Goal: Task Accomplishment & Management: Manage account settings

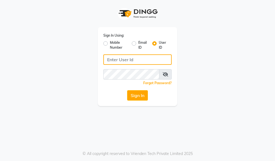
click at [114, 58] on input "Username" at bounding box center [137, 59] width 68 height 10
type input "7002685437"
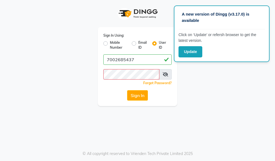
click at [208, 98] on div "Sign In Using: Mobile Number Email ID User ID 7002685437 Remember me Forgot Pas…" at bounding box center [137, 53] width 263 height 106
click at [167, 74] on icon at bounding box center [165, 74] width 5 height 4
click at [167, 76] on icon at bounding box center [165, 74] width 5 height 4
click at [139, 95] on button "Sign In" at bounding box center [137, 95] width 21 height 10
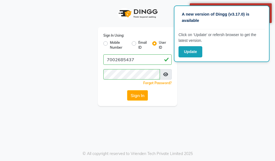
click at [208, 74] on div "Sign In Using: Mobile Number Email ID User ID 7002685437 Remember me Forgot Pas…" at bounding box center [137, 53] width 263 height 106
drag, startPoint x: 208, startPoint y: 74, endPoint x: 198, endPoint y: 76, distance: 10.4
click at [191, 89] on div "Sign In Using: Mobile Number Email ID User ID 7002685437 Remember me Forgot Pas…" at bounding box center [137, 53] width 263 height 106
click at [191, 51] on button "Update" at bounding box center [191, 51] width 24 height 11
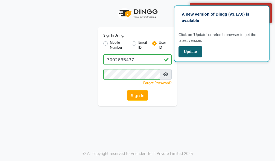
click at [191, 51] on button "Update" at bounding box center [191, 51] width 24 height 11
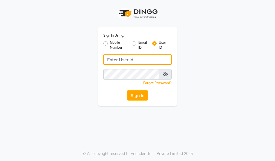
click at [121, 58] on input "Username" at bounding box center [137, 59] width 68 height 10
type input "7002685437"
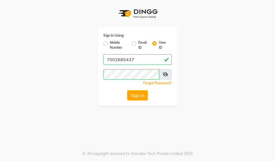
click at [140, 95] on button "Sign In" at bounding box center [137, 95] width 21 height 10
click at [140, 95] on div "Sign In" at bounding box center [137, 95] width 68 height 10
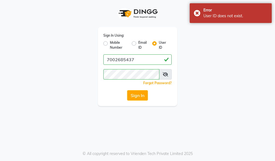
click at [167, 72] on icon at bounding box center [165, 74] width 5 height 4
click at [167, 73] on icon at bounding box center [165, 74] width 5 height 4
click at [165, 74] on icon at bounding box center [165, 74] width 5 height 4
click at [132, 96] on button "Sign In" at bounding box center [137, 95] width 21 height 10
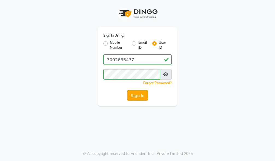
click at [132, 95] on button "Sign In" at bounding box center [137, 95] width 21 height 10
click at [137, 93] on button "Sign In" at bounding box center [137, 95] width 21 height 10
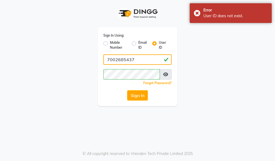
click at [165, 60] on input "7002685437" at bounding box center [137, 59] width 68 height 10
type input "7002685437"
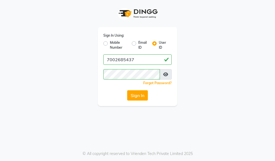
click at [166, 74] on icon at bounding box center [165, 74] width 5 height 4
click at [136, 94] on button "Sign In" at bounding box center [137, 95] width 21 height 10
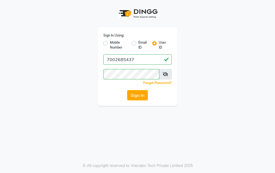
click at [110, 43] on label "Mobile Number" at bounding box center [119, 45] width 18 height 10
click at [110, 43] on input "Mobile Number" at bounding box center [112, 42] width 4 height 4
radio input "true"
radio input "false"
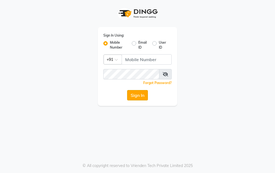
click at [132, 95] on button "Sign In" at bounding box center [137, 95] width 21 height 10
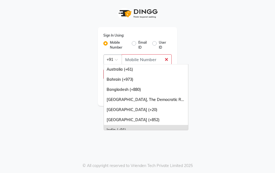
click at [120, 60] on span at bounding box center [118, 62] width 7 height 6
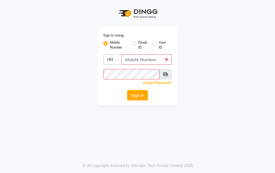
click at [220, 44] on div "Sign In Using: Mobile Number Email ID User ID Country Code × +91 Remember me Fo…" at bounding box center [137, 53] width 263 height 106
click at [130, 59] on input "Username" at bounding box center [147, 59] width 50 height 10
type input "7002685437"
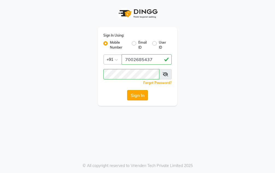
click at [143, 93] on button "Sign In" at bounding box center [137, 95] width 21 height 10
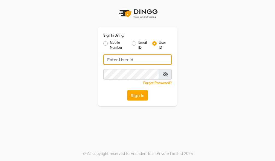
click at [116, 60] on input "Username" at bounding box center [137, 59] width 68 height 10
type input "7002685437"
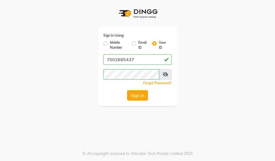
click at [135, 96] on button "Sign In" at bounding box center [137, 95] width 21 height 10
click at [167, 74] on icon at bounding box center [165, 74] width 5 height 4
click at [139, 95] on button "Sign In" at bounding box center [137, 95] width 21 height 10
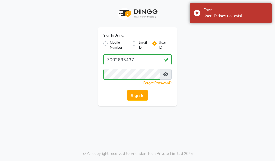
click at [205, 76] on div "Sign In Using: Mobile Number Email ID User ID 7002685437 Remember me Forgot Pas…" at bounding box center [137, 53] width 263 height 106
click at [144, 95] on button "Sign In" at bounding box center [137, 95] width 21 height 10
click at [271, 112] on div "Sign In Using: Mobile Number Email ID User ID 7002685437 Remember me Forgot Pas…" at bounding box center [137, 80] width 275 height 161
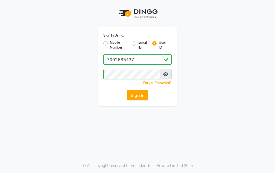
click at [136, 97] on button "Sign In" at bounding box center [137, 95] width 21 height 10
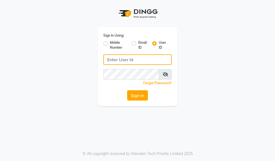
click at [125, 57] on input "Username" at bounding box center [137, 59] width 68 height 10
type input "7002685437"
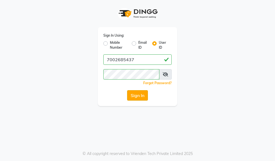
click at [143, 98] on button "Sign In" at bounding box center [137, 95] width 21 height 10
drag, startPoint x: 166, startPoint y: 74, endPoint x: 162, endPoint y: 73, distance: 3.9
click at [165, 73] on icon at bounding box center [165, 74] width 5 height 4
click at [136, 98] on button "Sign In" at bounding box center [137, 95] width 21 height 10
click at [141, 95] on button "Sign In" at bounding box center [137, 95] width 21 height 10
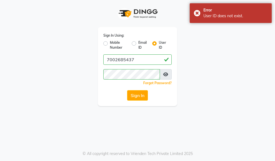
click at [236, 53] on div "Sign In Using: Mobile Number Email ID User ID 7002685437 Remember me Forgot Pas…" at bounding box center [137, 53] width 263 height 106
drag, startPoint x: 217, startPoint y: 62, endPoint x: 151, endPoint y: 98, distance: 75.2
click at [151, 98] on div "Sign In" at bounding box center [137, 95] width 68 height 10
click at [138, 44] on label "Email ID" at bounding box center [142, 45] width 9 height 10
click at [138, 44] on input "Email ID" at bounding box center [140, 42] width 4 height 4
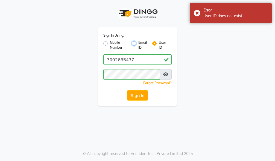
radio input "true"
radio input "false"
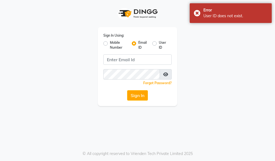
click at [110, 43] on label "Mobile Number" at bounding box center [119, 45] width 18 height 10
click at [110, 43] on input "Mobile Number" at bounding box center [112, 42] width 4 height 4
radio input "true"
radio input "false"
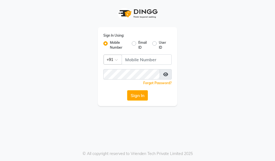
click at [159, 44] on label "User ID" at bounding box center [163, 45] width 8 height 10
click at [159, 44] on input "User ID" at bounding box center [161, 42] width 4 height 4
radio input "true"
radio input "false"
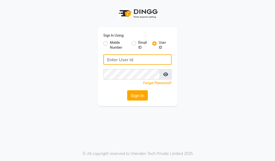
click at [140, 59] on input "Username" at bounding box center [137, 59] width 68 height 10
click at [115, 58] on input "Username" at bounding box center [137, 59] width 68 height 10
type input "7002685437"
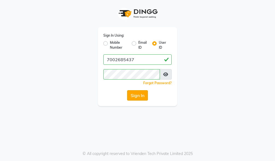
click at [137, 97] on button "Sign In" at bounding box center [137, 95] width 21 height 10
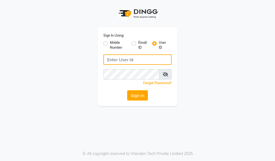
click at [115, 59] on input "Username" at bounding box center [137, 59] width 68 height 10
type input "7002685437"
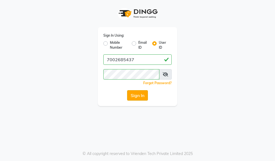
click at [138, 93] on button "Sign In" at bounding box center [137, 95] width 21 height 10
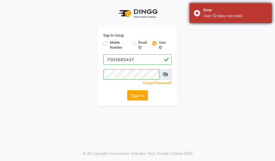
click at [200, 13] on div "Error User ID does not exist." at bounding box center [231, 13] width 82 height 20
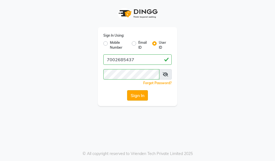
click at [136, 93] on button "Sign In" at bounding box center [137, 95] width 21 height 10
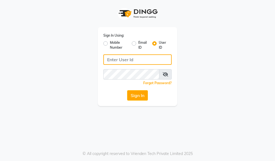
click at [114, 61] on input "Username" at bounding box center [137, 59] width 68 height 10
type input "7002685437"
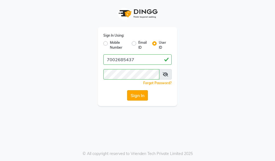
click at [143, 97] on button "Sign In" at bounding box center [137, 95] width 21 height 10
click at [134, 95] on button "Sign In" at bounding box center [137, 95] width 21 height 10
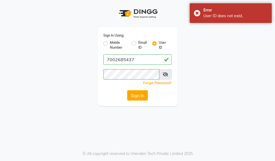
click at [167, 75] on icon at bounding box center [165, 74] width 5 height 4
click at [139, 97] on button "Sign In" at bounding box center [137, 95] width 21 height 10
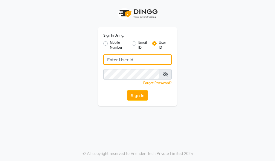
click at [114, 61] on input "Username" at bounding box center [137, 59] width 68 height 10
type input "7002685437"
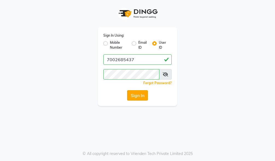
click at [129, 94] on button "Sign In" at bounding box center [137, 95] width 21 height 10
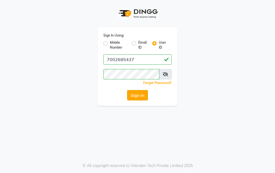
click at [133, 97] on button "Sign In" at bounding box center [137, 95] width 21 height 10
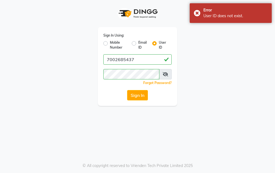
click at [166, 76] on icon at bounding box center [165, 74] width 5 height 4
click at [134, 95] on button "Sign In" at bounding box center [137, 95] width 21 height 10
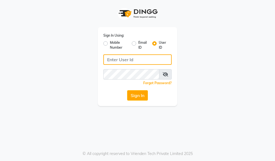
click at [126, 60] on input "Username" at bounding box center [137, 59] width 68 height 10
type input "7002685437"
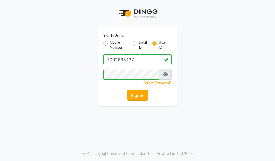
click at [143, 97] on button "Sign In" at bounding box center [137, 95] width 21 height 10
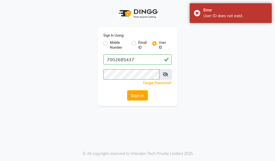
click at [162, 74] on span at bounding box center [165, 74] width 13 height 10
click at [165, 74] on icon at bounding box center [165, 74] width 5 height 4
click at [135, 97] on button "Sign In" at bounding box center [137, 95] width 21 height 10
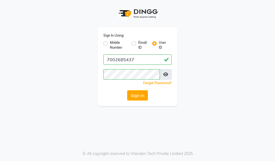
click at [157, 83] on link "Forgot Password?" at bounding box center [157, 83] width 28 height 4
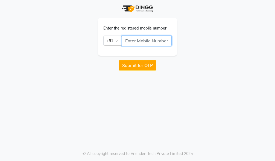
click at [130, 39] on input "text" at bounding box center [147, 41] width 50 height 10
type input "7002685437"
click at [130, 66] on button "Submit for OTP" at bounding box center [138, 65] width 38 height 10
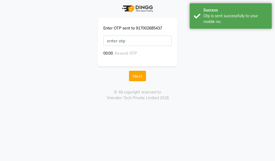
click at [135, 76] on button "Next" at bounding box center [137, 76] width 17 height 10
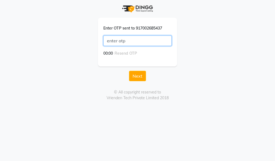
click at [126, 39] on input "text" at bounding box center [137, 41] width 68 height 10
type input "5720"
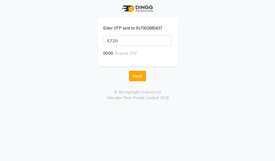
click at [140, 76] on button "Next" at bounding box center [137, 76] width 17 height 10
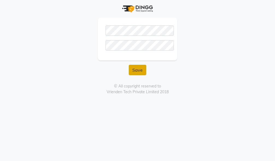
click at [139, 72] on button "Save" at bounding box center [138, 70] width 18 height 10
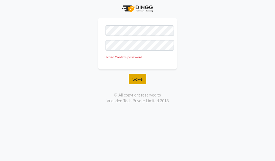
click at [136, 80] on button "Save" at bounding box center [138, 79] width 18 height 10
click at [127, 58] on div "Please Confirm password" at bounding box center [138, 57] width 66 height 5
click at [128, 56] on div "Please Confirm password" at bounding box center [138, 57] width 66 height 5
click at [137, 79] on button "Save" at bounding box center [138, 79] width 18 height 10
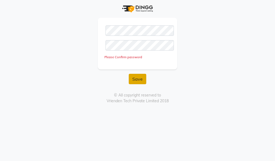
click at [137, 79] on button "Save" at bounding box center [138, 79] width 18 height 10
click at [136, 79] on button "Save" at bounding box center [138, 79] width 18 height 10
click at [137, 80] on button "Save" at bounding box center [138, 79] width 18 height 10
click at [135, 80] on button "Save" at bounding box center [138, 79] width 18 height 10
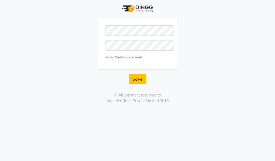
click at [258, 95] on div "© All copyright reserved to Vrienden Tech Private Limited 2018" at bounding box center [137, 97] width 254 height 11
click at [136, 79] on button "Save" at bounding box center [138, 79] width 18 height 10
click at [140, 79] on button "Save" at bounding box center [138, 79] width 18 height 10
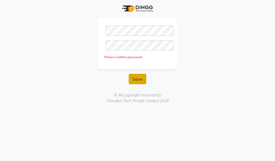
click at [140, 79] on button "Save" at bounding box center [138, 79] width 18 height 10
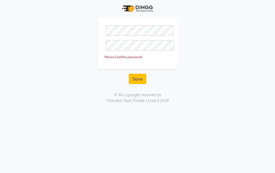
click at [140, 100] on div "© All copyright reserved to Vrienden Tech Private Limited 2018" at bounding box center [137, 97] width 254 height 11
click at [129, 96] on div "© All copyright reserved to Vrienden Tech Private Limited 2018" at bounding box center [137, 97] width 254 height 11
click at [135, 79] on button "Save" at bounding box center [138, 79] width 18 height 10
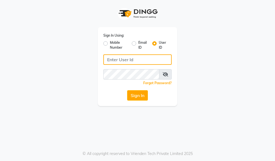
click at [121, 60] on input "Username" at bounding box center [137, 59] width 68 height 10
type input "7002685437"
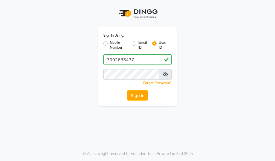
click at [167, 73] on icon at bounding box center [165, 74] width 5 height 4
click at [138, 96] on button "Sign In" at bounding box center [137, 95] width 21 height 10
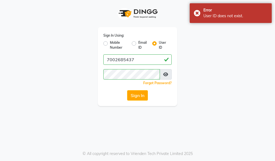
click at [151, 83] on link "Forgot Password?" at bounding box center [157, 83] width 28 height 4
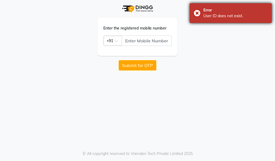
click at [197, 10] on div "Error User ID does not exist." at bounding box center [231, 13] width 82 height 20
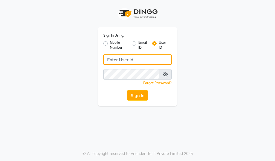
click at [112, 60] on input "Username" at bounding box center [137, 59] width 68 height 10
type input "7002685437"
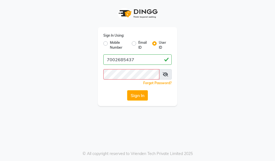
click at [160, 83] on link "Forgot Password?" at bounding box center [157, 83] width 28 height 4
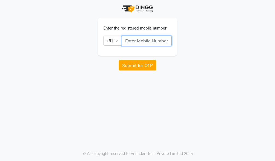
click at [131, 40] on input "text" at bounding box center [147, 41] width 50 height 10
type input "7002685437"
click at [134, 64] on button "Submit for OTP" at bounding box center [138, 65] width 38 height 10
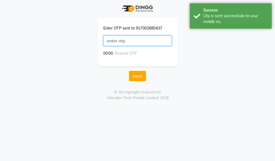
click at [114, 39] on input "text" at bounding box center [137, 41] width 68 height 10
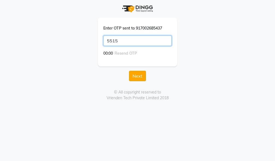
type input "5515"
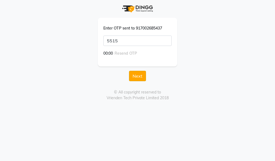
click at [142, 75] on button "Next" at bounding box center [137, 76] width 17 height 10
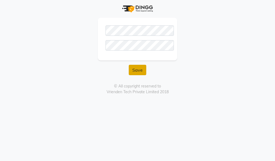
click at [137, 71] on button "Save" at bounding box center [138, 70] width 18 height 10
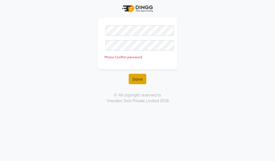
click at [140, 79] on button "Save" at bounding box center [138, 79] width 18 height 10
click at [139, 79] on button "Save" at bounding box center [138, 79] width 18 height 10
click at [131, 95] on div "© All copyright reserved to Vrienden Tech Private Limited 2018" at bounding box center [137, 97] width 254 height 11
click at [137, 78] on button "Save" at bounding box center [138, 79] width 18 height 10
click at [136, 78] on button "Save" at bounding box center [138, 79] width 18 height 10
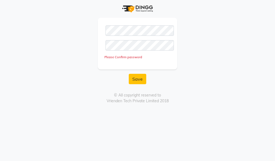
click at [121, 56] on div "Please Confirm password" at bounding box center [138, 57] width 66 height 5
click at [104, 57] on div "Please Confirm password" at bounding box center [137, 49] width 68 height 19
click at [124, 58] on div "Please Confirm password" at bounding box center [138, 57] width 66 height 5
click at [134, 78] on button "Save" at bounding box center [138, 79] width 18 height 10
click at [134, 81] on button "Save" at bounding box center [138, 79] width 18 height 10
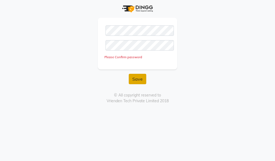
click at [144, 79] on button "Save" at bounding box center [138, 79] width 18 height 10
click at [142, 79] on button "Save" at bounding box center [138, 79] width 18 height 10
click at [145, 95] on div "© All copyright reserved to Vrienden Tech Private Limited 2018" at bounding box center [137, 97] width 254 height 11
click at [139, 81] on button "Save" at bounding box center [138, 79] width 18 height 10
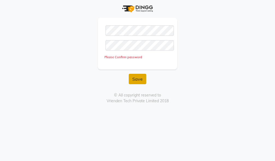
click at [138, 79] on button "Save" at bounding box center [138, 79] width 18 height 10
click at [138, 78] on button "Save" at bounding box center [138, 79] width 18 height 10
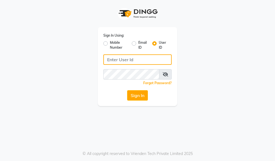
click at [137, 57] on input "Username" at bounding box center [137, 59] width 68 height 10
type input "7002685437"
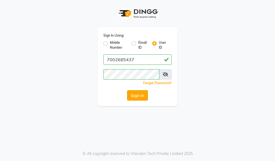
click at [139, 94] on button "Sign In" at bounding box center [137, 95] width 21 height 10
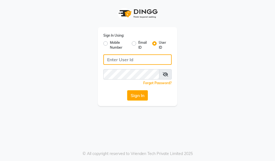
click at [113, 60] on input "Username" at bounding box center [137, 59] width 68 height 10
type input "7002685437"
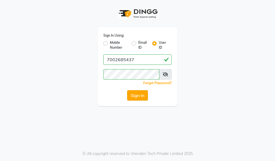
click at [141, 92] on button "Sign In" at bounding box center [137, 95] width 21 height 10
